Goal: Transaction & Acquisition: Purchase product/service

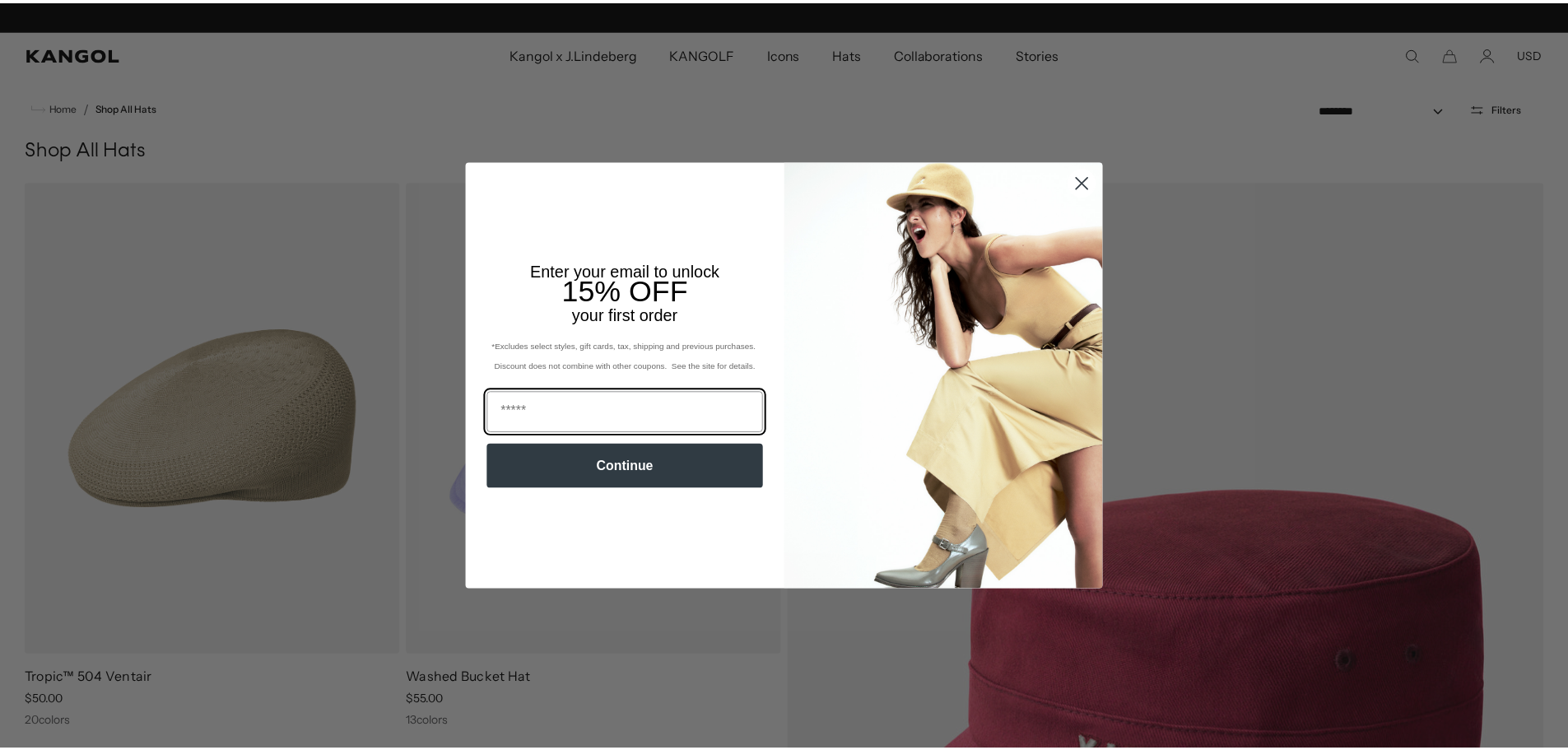
scroll to position [0, 339]
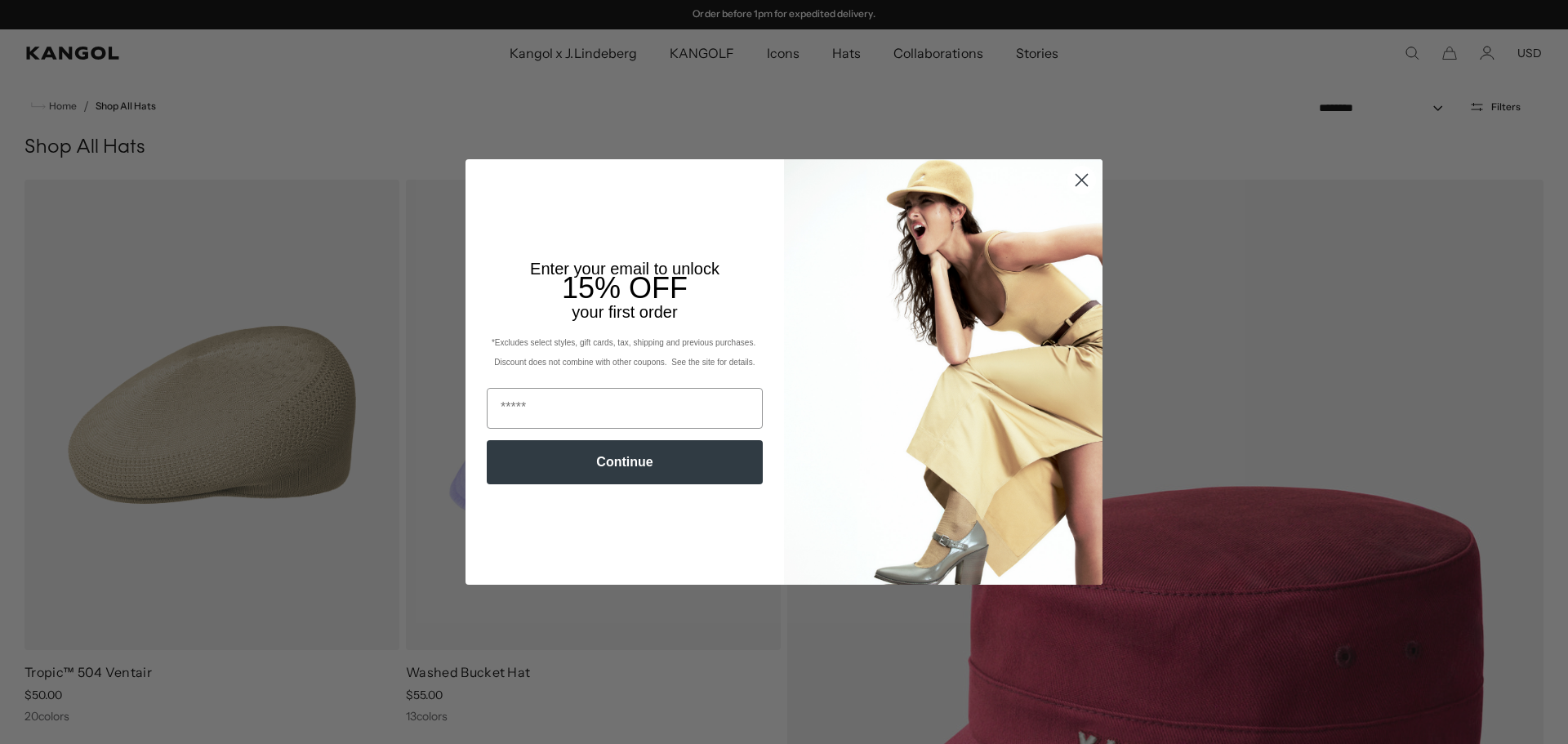
click at [1076, 176] on circle "Close dialog" at bounding box center [1082, 180] width 27 height 27
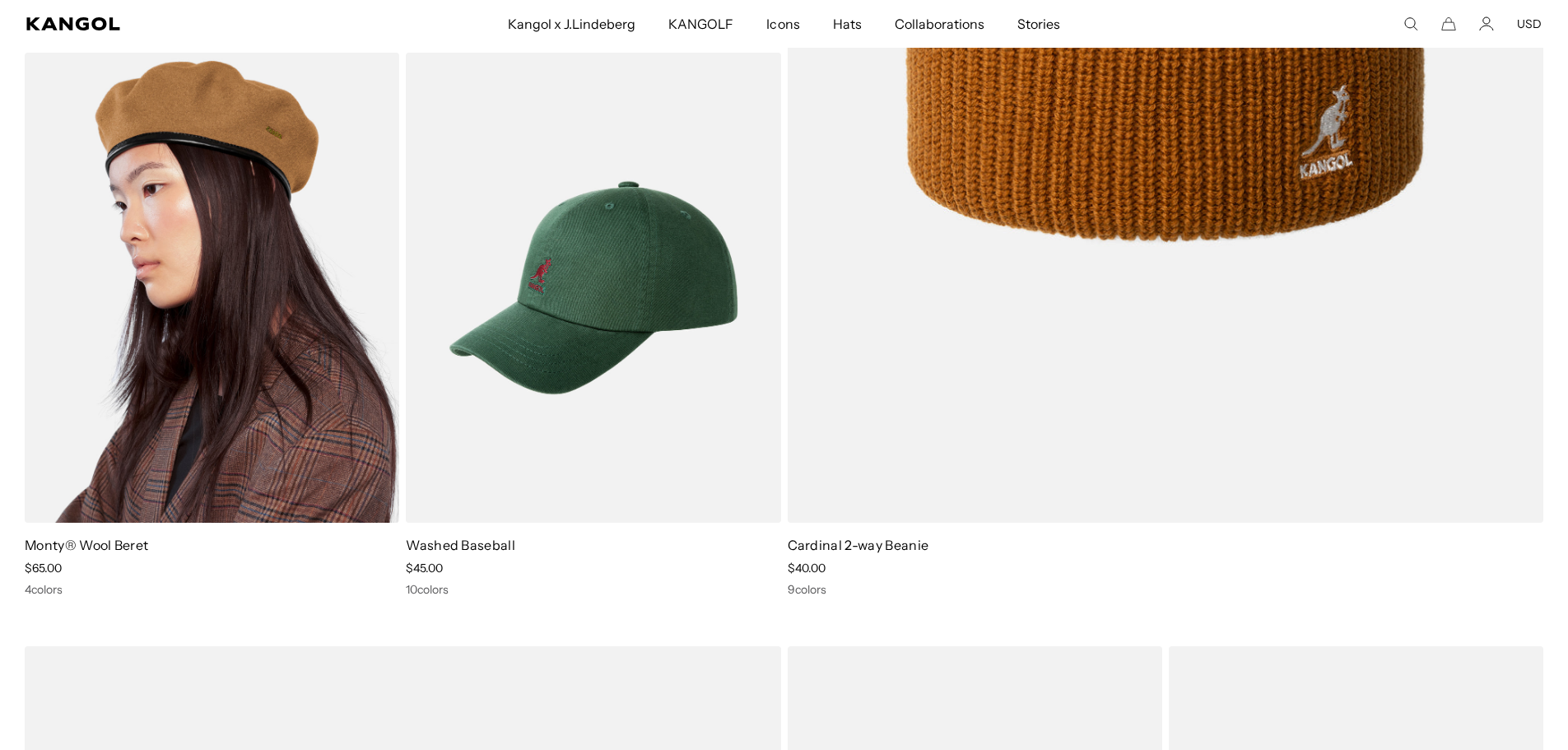
click at [290, 340] on img at bounding box center [211, 288] width 375 height 471
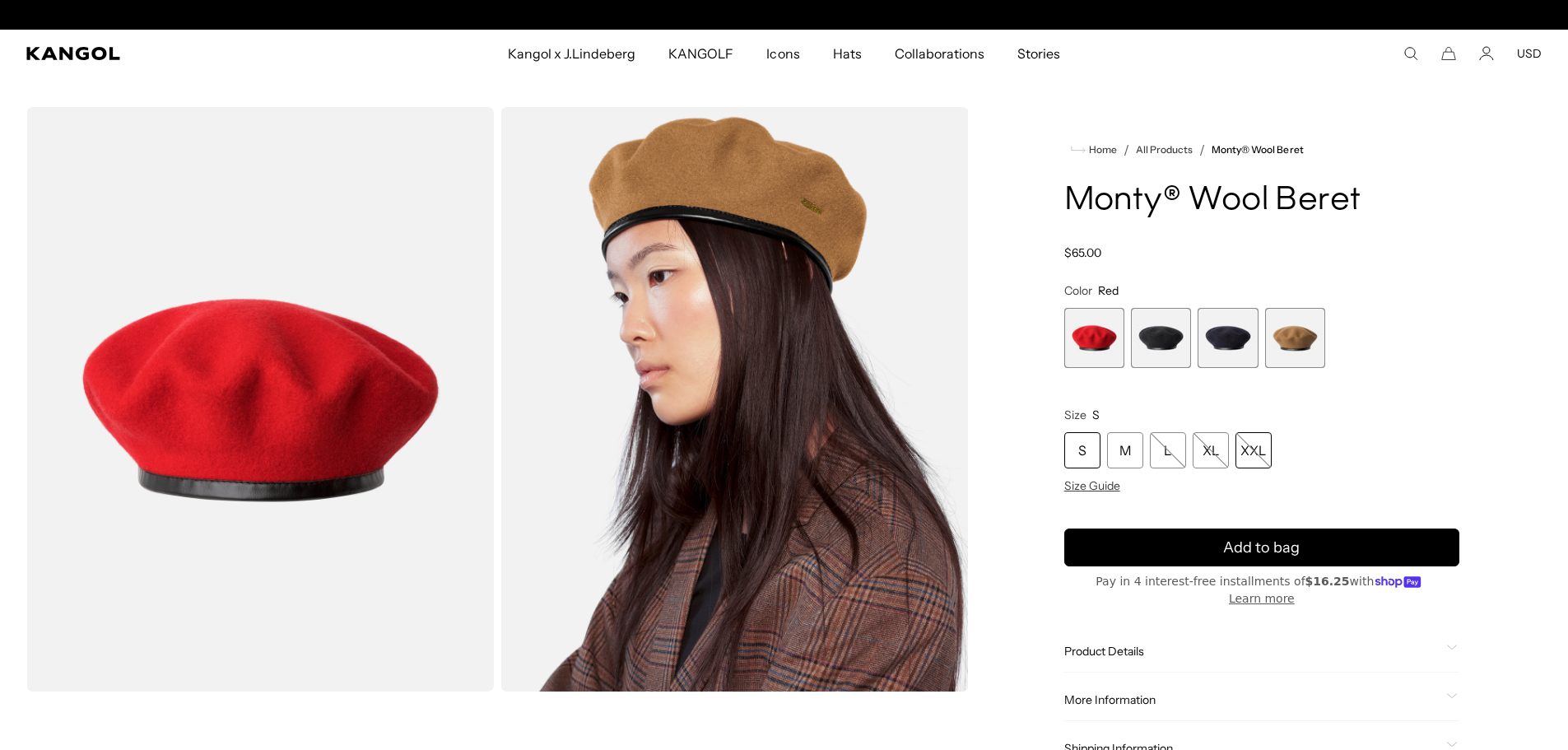
scroll to position [0, 339]
click at [1164, 345] on span "2 of 4" at bounding box center [1161, 338] width 60 height 60
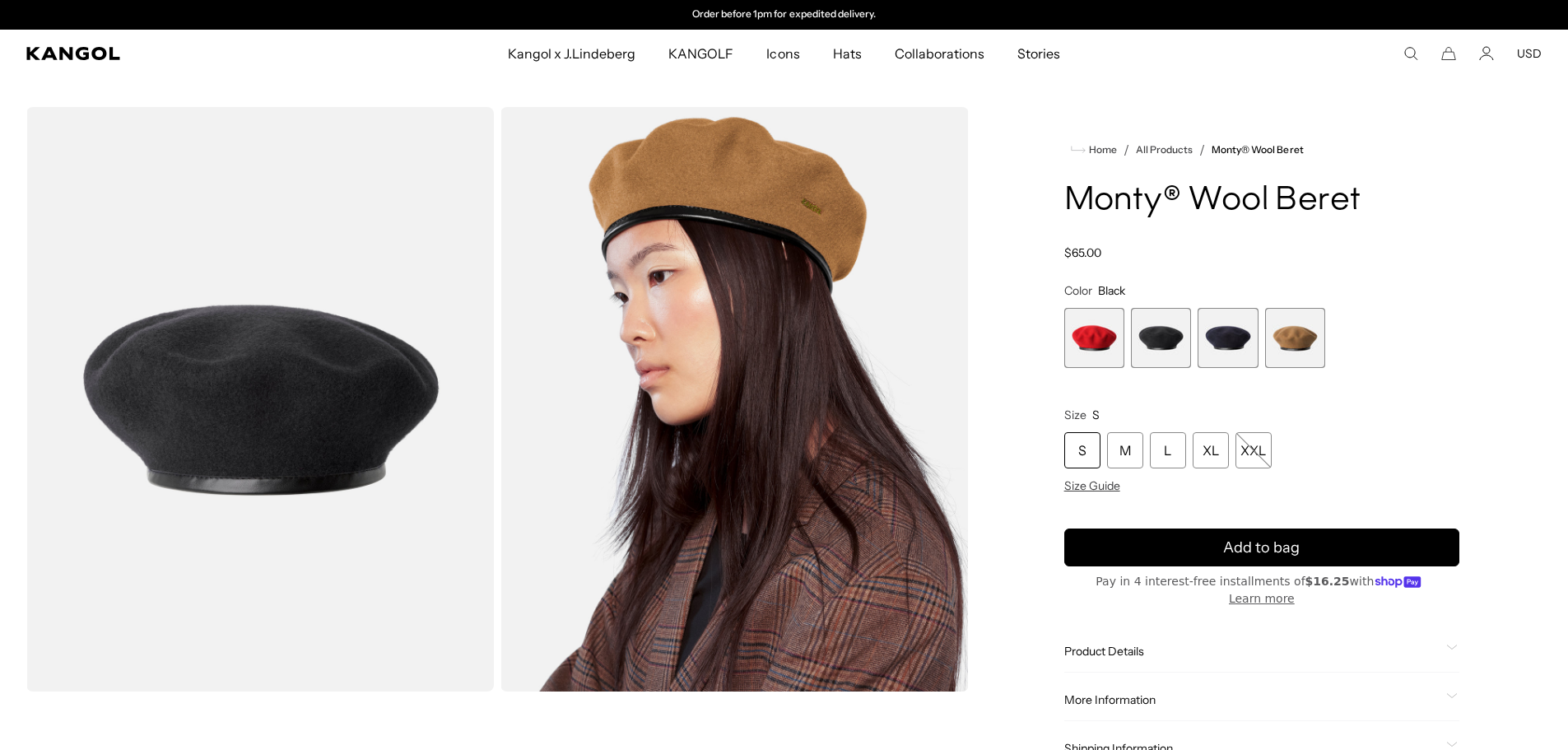
click at [1310, 339] on span "4 of 4" at bounding box center [1296, 338] width 60 height 60
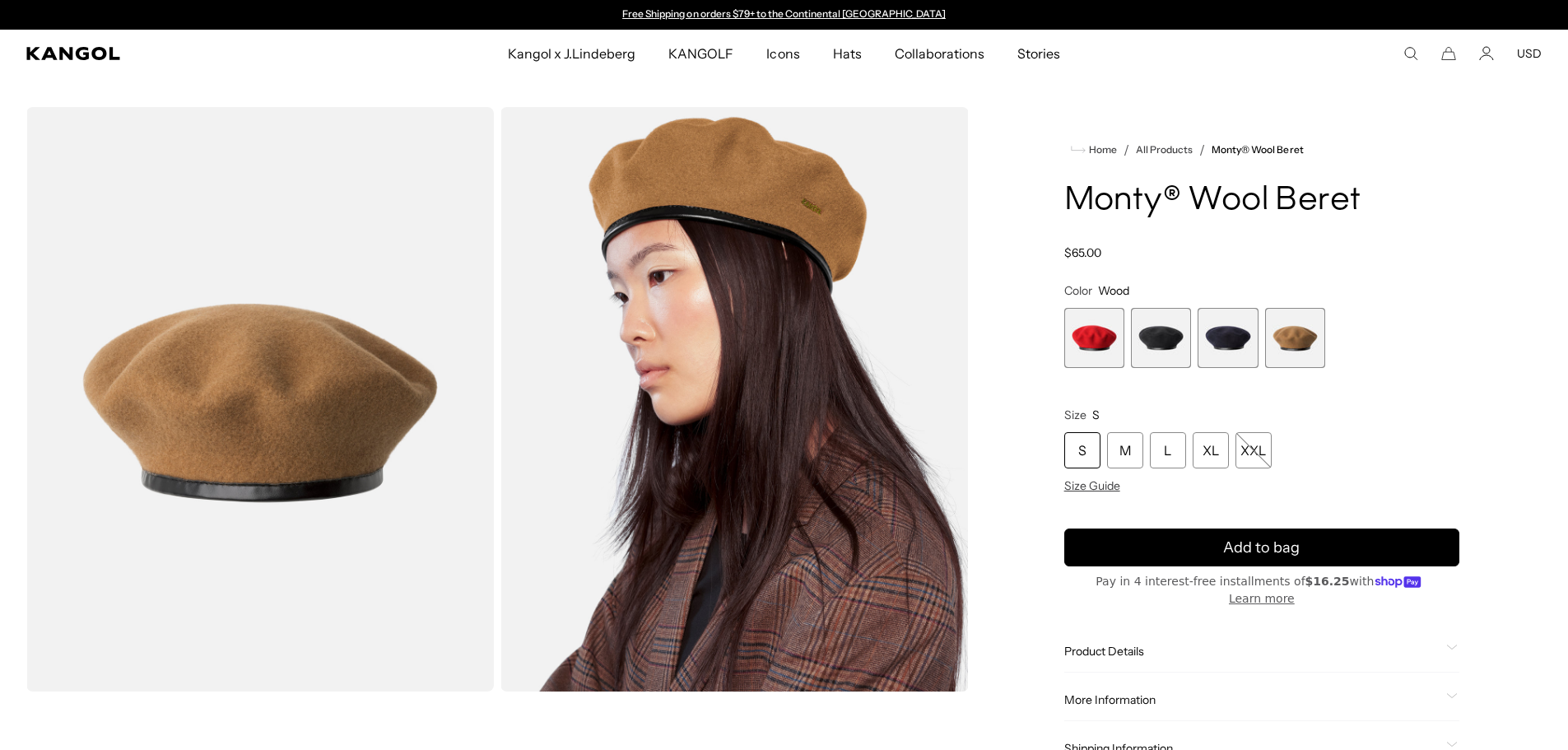
click at [1239, 342] on span "3 of 4" at bounding box center [1228, 338] width 60 height 60
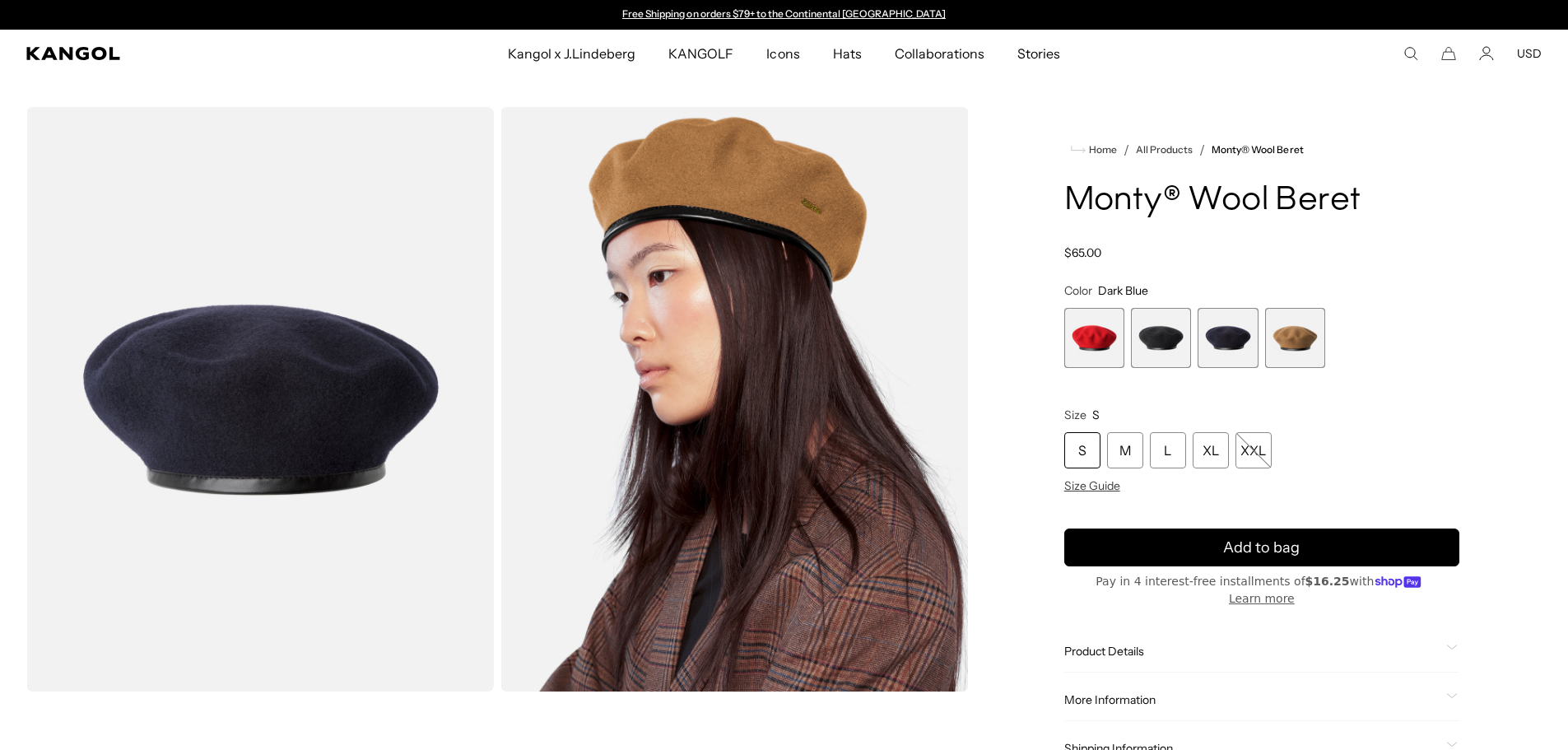
click at [1142, 339] on span "2 of 4" at bounding box center [1161, 338] width 60 height 60
click at [1083, 337] on span "1 of 4" at bounding box center [1095, 338] width 60 height 60
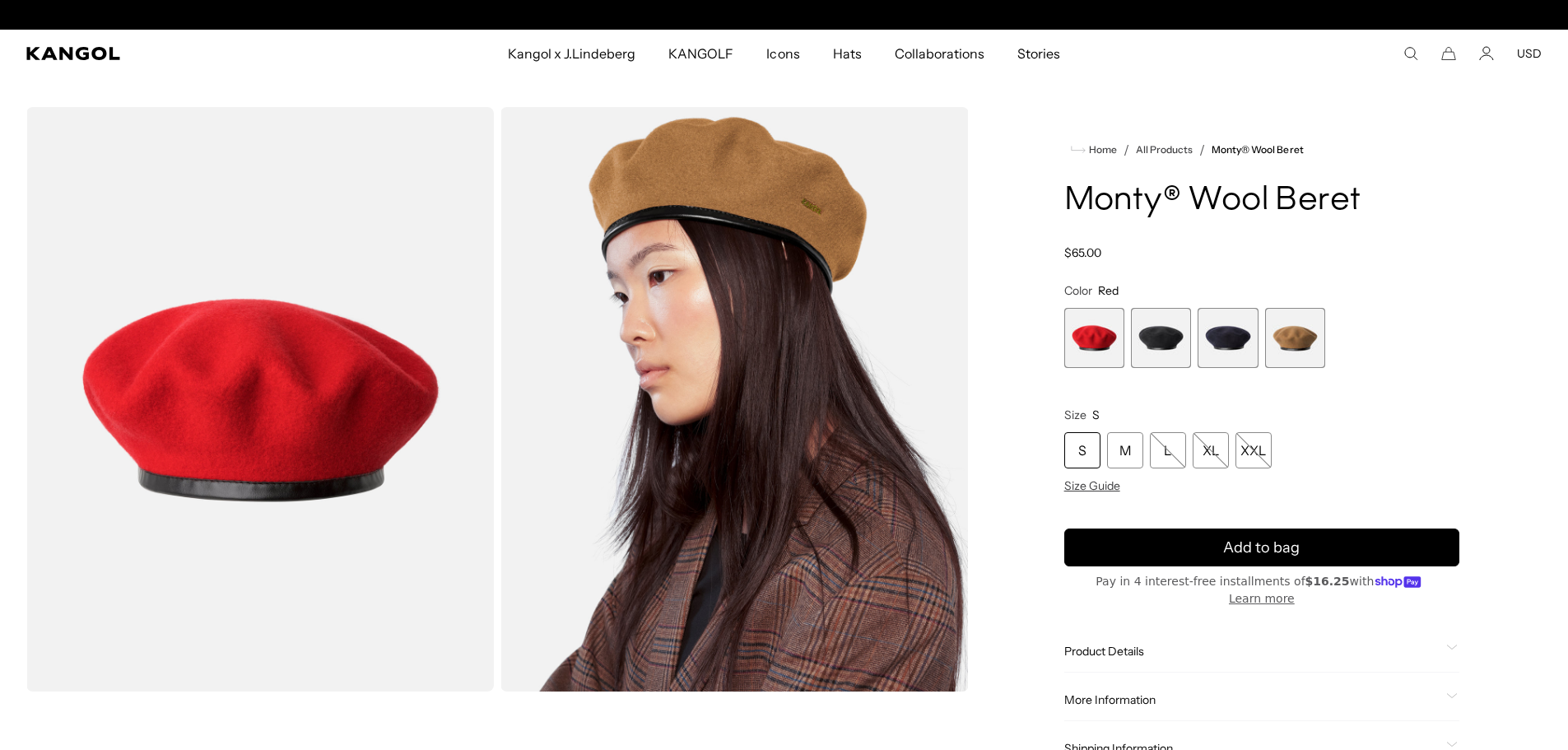
scroll to position [0, 339]
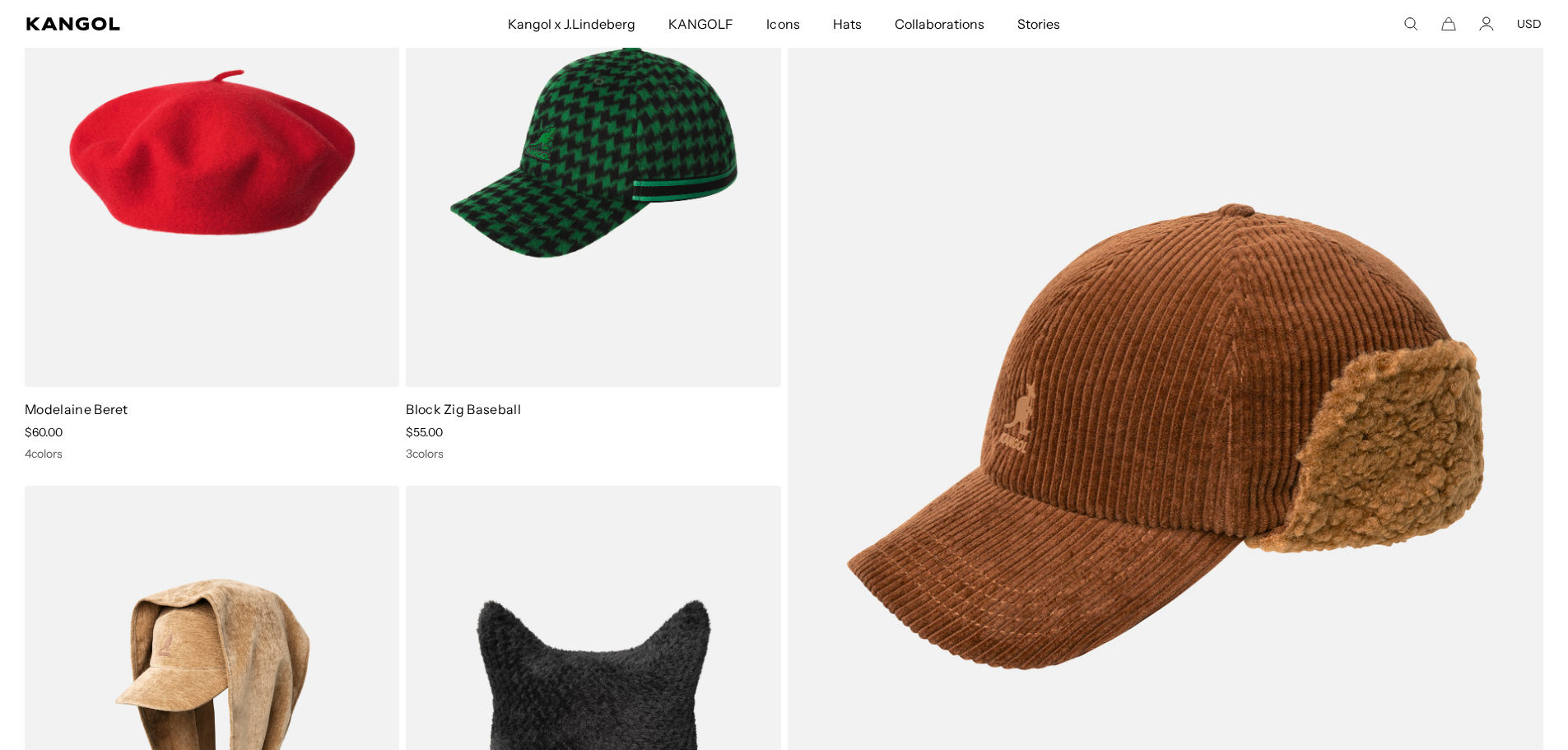
scroll to position [0, 339]
